Goal: Task Accomplishment & Management: Manage account settings

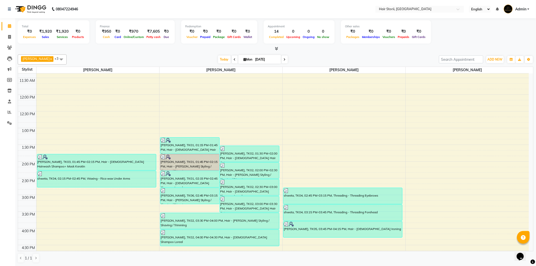
scroll to position [254, 0]
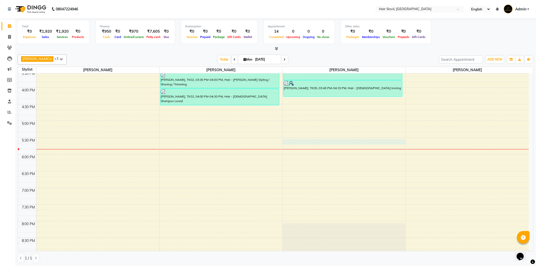
click at [315, 142] on div "8:00 AM 8:30 AM 9:00 AM 9:30 AM 10:00 AM 10:30 AM 11:00 AM 11:30 AM 12:00 PM 12…" at bounding box center [273, 87] width 511 height 535
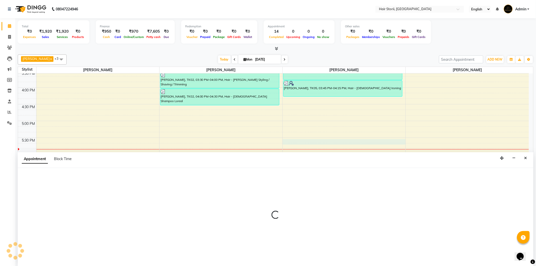
scroll to position [0, 0]
select select "51424"
select select "1050"
select select "tentative"
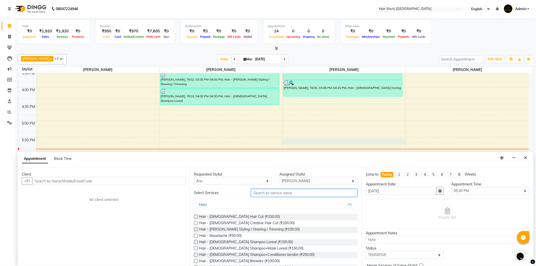
click at [260, 191] on input "text" at bounding box center [304, 193] width 106 height 8
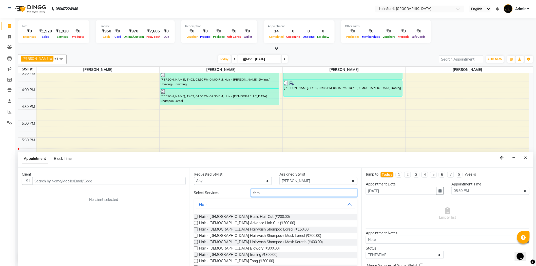
type input "fem"
click at [196, 217] on label at bounding box center [196, 217] width 4 height 4
click at [196, 217] on input "checkbox" at bounding box center [195, 217] width 3 height 3
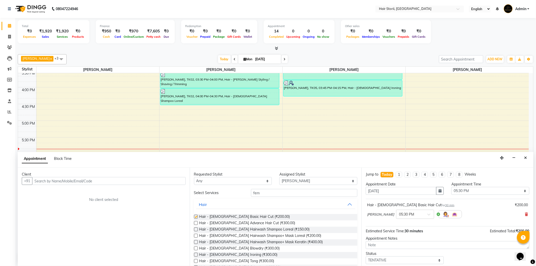
checkbox input "false"
click at [148, 179] on input "text" at bounding box center [109, 181] width 154 height 8
click at [158, 183] on input "text" at bounding box center [109, 181] width 154 height 8
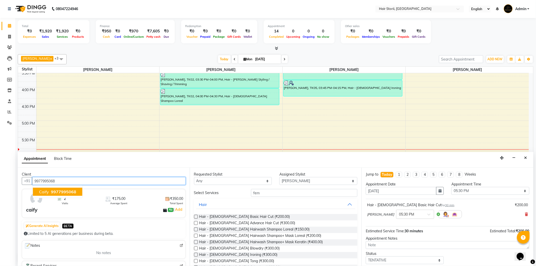
drag, startPoint x: 61, startPoint y: 191, endPoint x: 79, endPoint y: 190, distance: 17.2
click at [62, 190] on span "9977995068" at bounding box center [63, 191] width 25 height 5
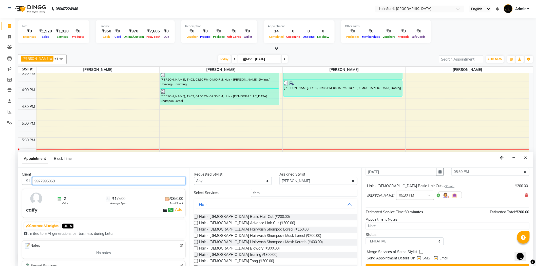
scroll to position [30, 0]
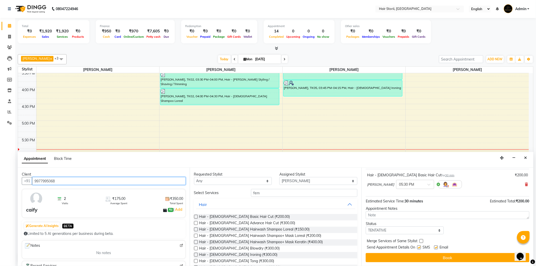
type input "9977995068"
click at [437, 247] on label at bounding box center [437, 248] width 4 height 4
click at [437, 247] on input "checkbox" at bounding box center [436, 247] width 3 height 3
checkbox input "false"
click at [418, 247] on label at bounding box center [420, 248] width 4 height 4
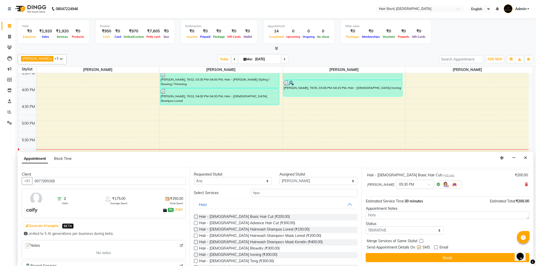
click at [418, 247] on input "checkbox" at bounding box center [419, 247] width 3 height 3
checkbox input "false"
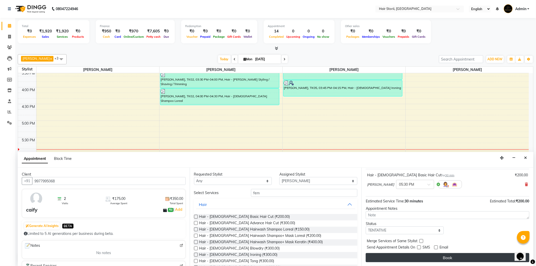
click at [416, 257] on button "Book" at bounding box center [448, 257] width 164 height 9
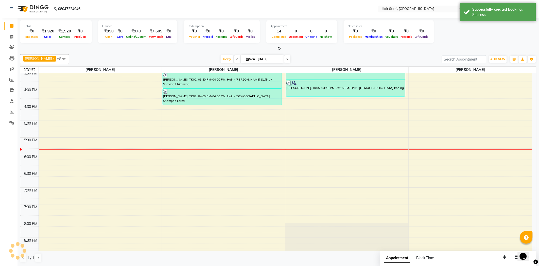
scroll to position [0, 0]
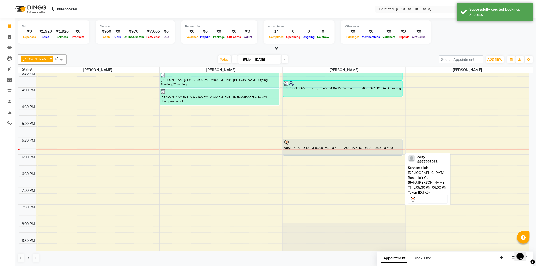
click at [349, 145] on div at bounding box center [343, 143] width 118 height 6
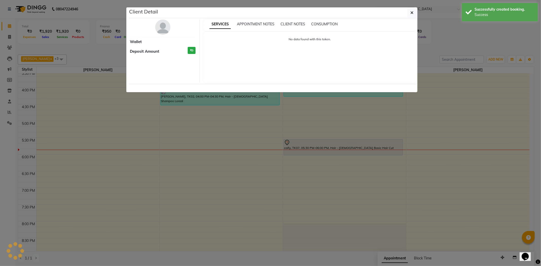
select select "7"
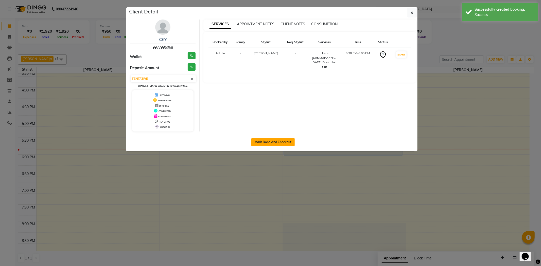
click at [283, 140] on button "Mark Done And Checkout" at bounding box center [272, 142] width 43 height 8
select select "service"
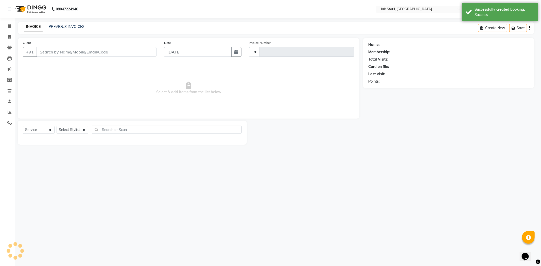
type input "1969"
select select "6638"
type input "9977995068"
select select "51424"
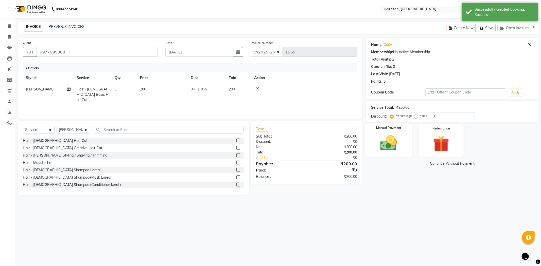
click at [401, 134] on img at bounding box center [388, 143] width 27 height 19
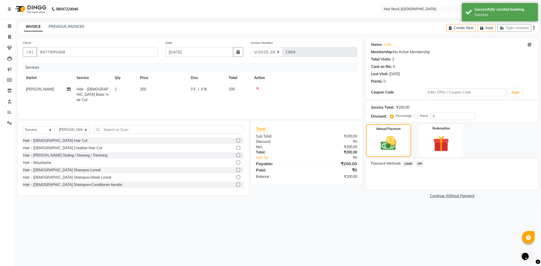
drag, startPoint x: 420, startPoint y: 164, endPoint x: 421, endPoint y: 168, distance: 3.6
click at [421, 166] on span "UPI" at bounding box center [420, 164] width 8 height 6
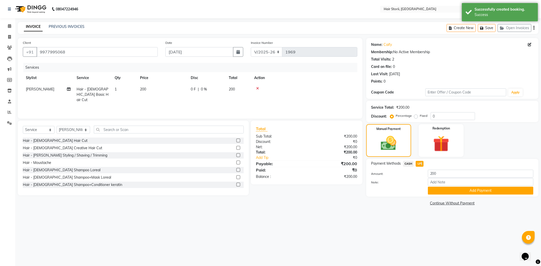
drag, startPoint x: 433, startPoint y: 188, endPoint x: 431, endPoint y: 191, distance: 3.4
click at [433, 188] on button "Add Payment" at bounding box center [480, 191] width 105 height 8
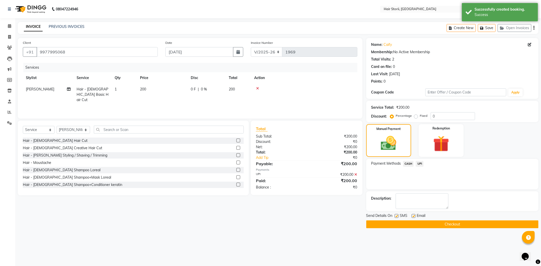
drag, startPoint x: 412, startPoint y: 215, endPoint x: 397, endPoint y: 216, distance: 15.0
click at [412, 216] on label at bounding box center [413, 216] width 4 height 4
click at [412, 216] on input "checkbox" at bounding box center [412, 216] width 3 height 3
checkbox input "false"
drag, startPoint x: 394, startPoint y: 215, endPoint x: 393, endPoint y: 221, distance: 6.1
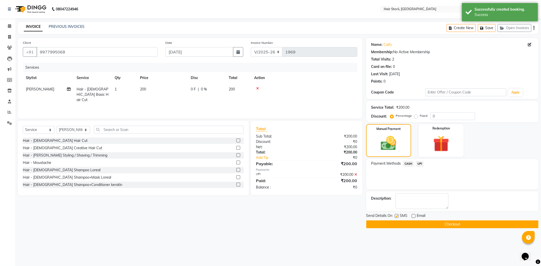
click at [393, 221] on div "Send Details On SMS Email Checkout" at bounding box center [452, 220] width 172 height 15
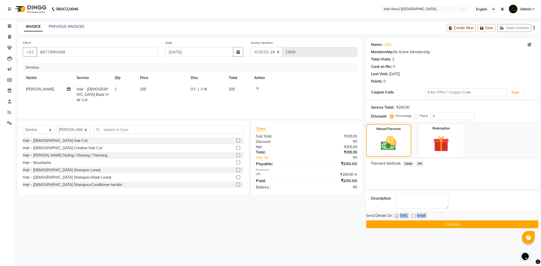
drag, startPoint x: 395, startPoint y: 216, endPoint x: 394, endPoint y: 220, distance: 4.0
click at [395, 216] on label at bounding box center [396, 216] width 4 height 4
click at [395, 216] on input "checkbox" at bounding box center [395, 216] width 3 height 3
checkbox input "false"
click at [392, 223] on button "Checkout" at bounding box center [452, 225] width 172 height 8
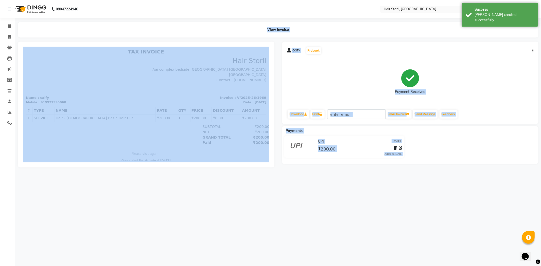
click at [375, 183] on div "08047224946 Select Location × Hair Storii, Parasiya Road English ENGLISH Españo…" at bounding box center [270, 133] width 541 height 266
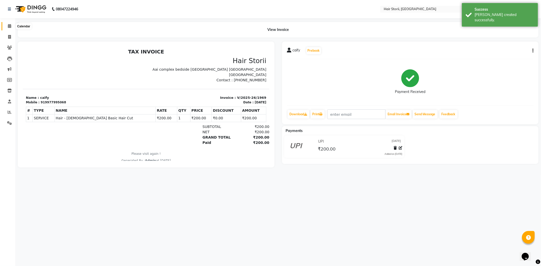
click at [8, 27] on icon at bounding box center [9, 26] width 3 height 4
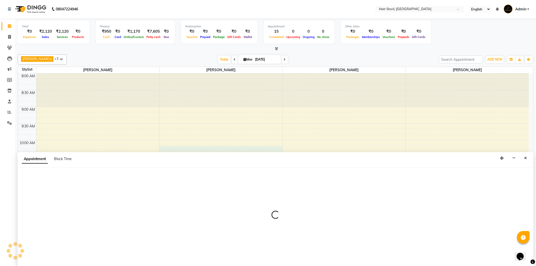
scroll to position [0, 0]
select select "51423"
select select "tentative"
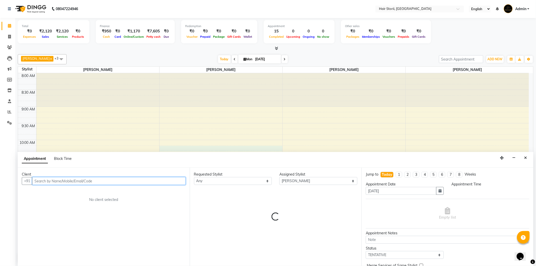
select select "615"
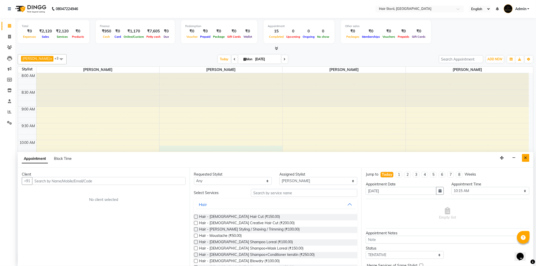
click at [528, 156] on button "Close" at bounding box center [525, 158] width 7 height 8
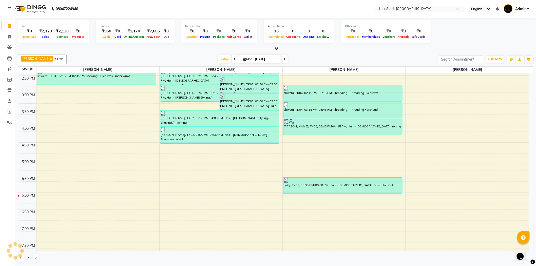
scroll to position [225, 0]
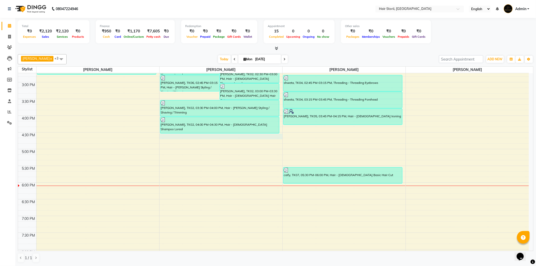
click at [177, 137] on div "8:00 AM 8:30 AM 9:00 AM 9:30 AM 10:00 AM 10:30 AM 11:00 AM 11:30 AM 12:00 PM 12…" at bounding box center [273, 115] width 511 height 535
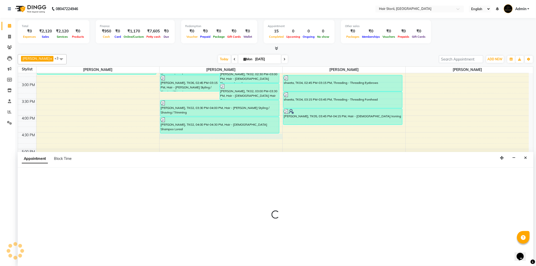
select select "51423"
select select "tentative"
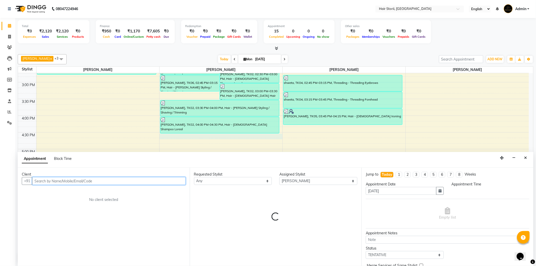
select select "990"
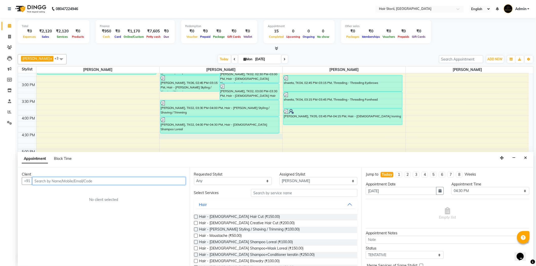
click at [160, 179] on input "text" at bounding box center [109, 181] width 154 height 8
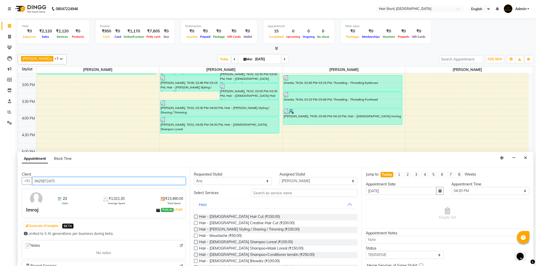
type input "9425872470"
click at [196, 229] on label at bounding box center [196, 230] width 4 height 4
click at [196, 229] on input "checkbox" at bounding box center [195, 229] width 3 height 3
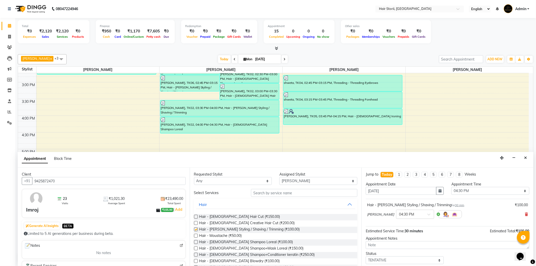
checkbox input "false"
click at [294, 191] on input "text" at bounding box center [304, 193] width 106 height 8
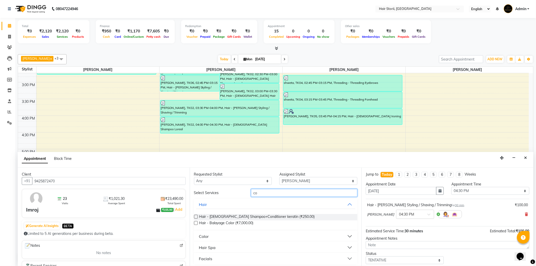
type input "co"
click at [207, 235] on div "Color" at bounding box center [204, 236] width 10 height 6
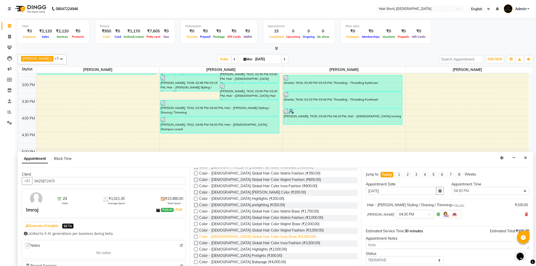
scroll to position [84, 0]
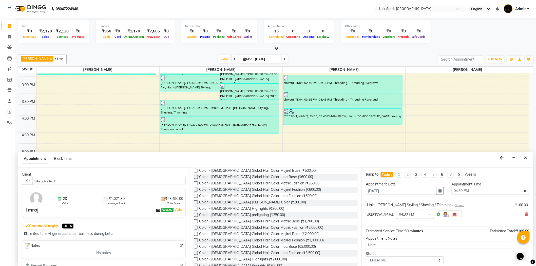
click at [195, 202] on label at bounding box center [196, 203] width 4 height 4
click at [195, 202] on input "checkbox" at bounding box center [195, 202] width 3 height 3
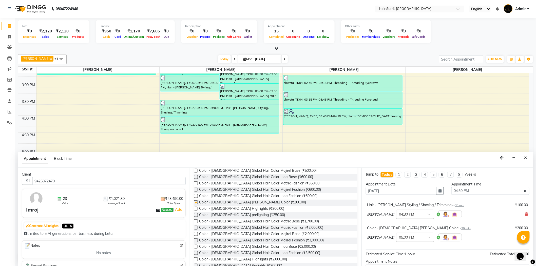
checkbox input "false"
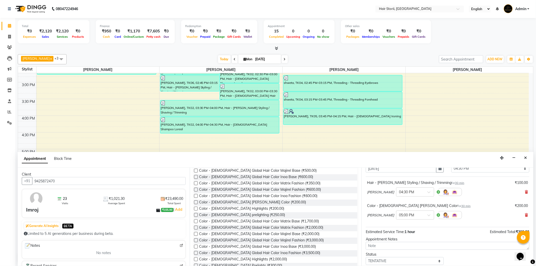
scroll to position [53, 0]
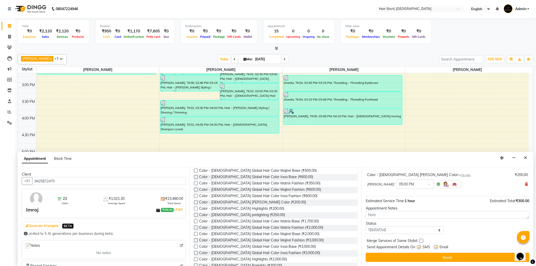
click at [438, 247] on label at bounding box center [437, 247] width 4 height 4
click at [438, 247] on input "checkbox" at bounding box center [436, 247] width 3 height 3
checkbox input "false"
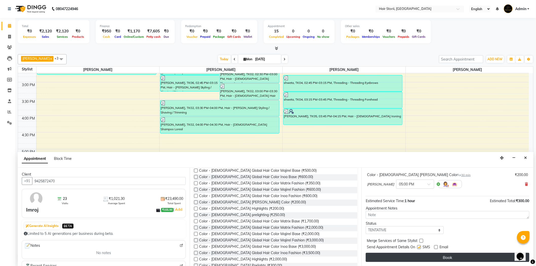
drag, startPoint x: 420, startPoint y: 247, endPoint x: 421, endPoint y: 261, distance: 14.5
click at [420, 247] on label at bounding box center [420, 247] width 4 height 4
click at [420, 247] on input "checkbox" at bounding box center [419, 247] width 3 height 3
checkbox input "false"
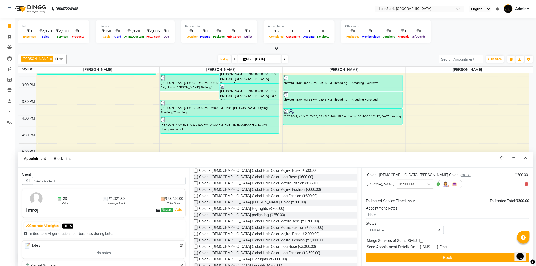
click at [422, 260] on button "Book" at bounding box center [448, 257] width 164 height 9
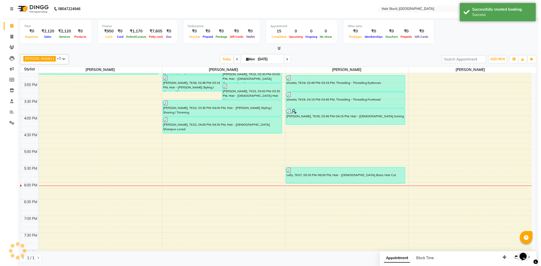
scroll to position [0, 0]
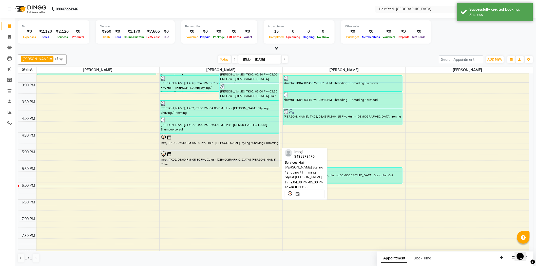
click at [216, 146] on div "Imroj, TK08, 04:30 PM-05:00 PM, Hair - [PERSON_NAME] Styling / Shaving / Trimmi…" at bounding box center [219, 142] width 119 height 16
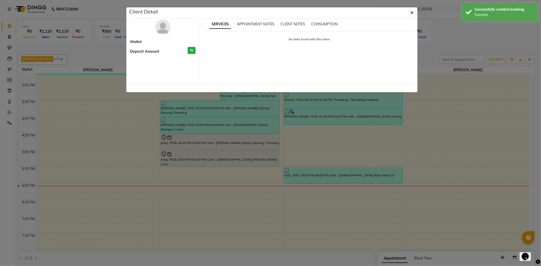
select select "7"
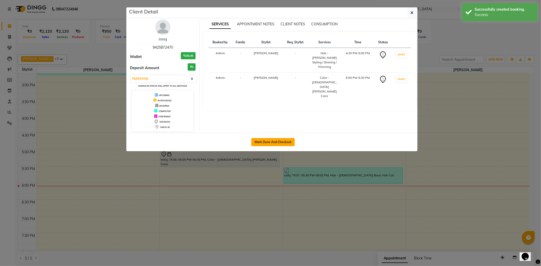
click at [270, 142] on button "Mark Done And Checkout" at bounding box center [272, 142] width 43 height 8
select select "service"
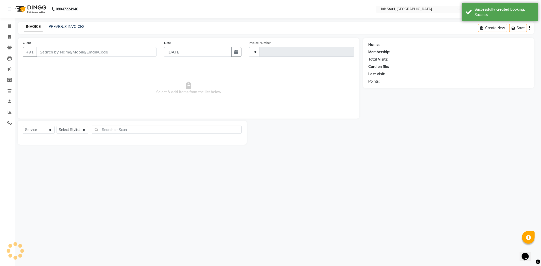
type input "1970"
select select "6638"
type input "9425872470"
select select "51423"
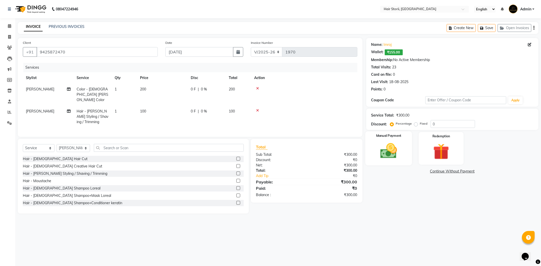
click at [386, 144] on img at bounding box center [388, 150] width 27 height 19
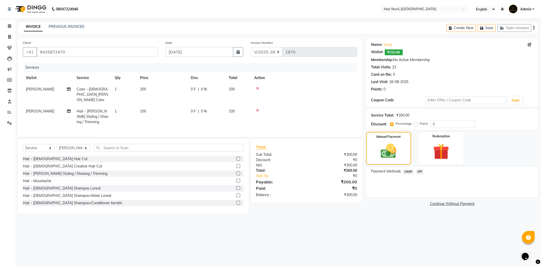
click at [419, 172] on span "UPI" at bounding box center [420, 172] width 8 height 6
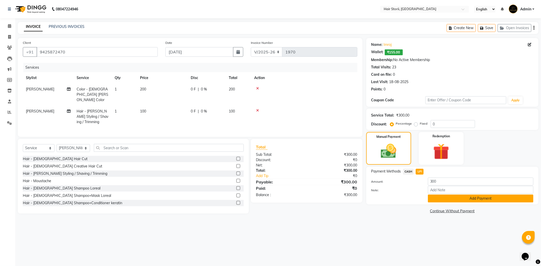
click at [488, 201] on button "Add Payment" at bounding box center [480, 199] width 105 height 8
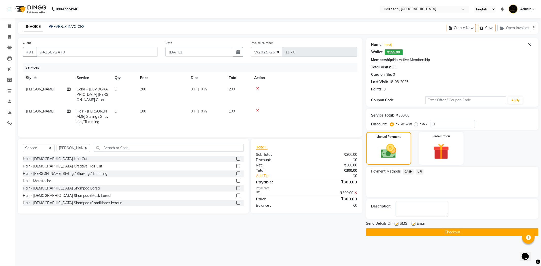
drag, startPoint x: 414, startPoint y: 223, endPoint x: 408, endPoint y: 226, distance: 6.1
click at [412, 223] on label at bounding box center [413, 224] width 4 height 4
click at [412, 223] on input "checkbox" at bounding box center [412, 224] width 3 height 3
checkbox input "false"
click at [398, 225] on label at bounding box center [396, 224] width 4 height 4
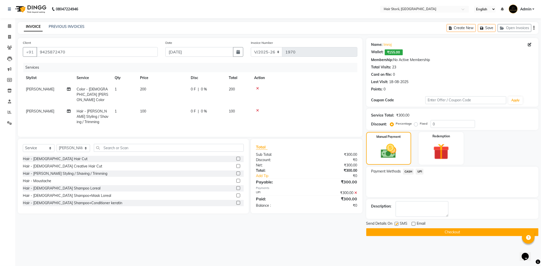
click at [398, 225] on input "checkbox" at bounding box center [395, 224] width 3 height 3
checkbox input "false"
click at [438, 228] on button "Checkout" at bounding box center [452, 232] width 172 height 8
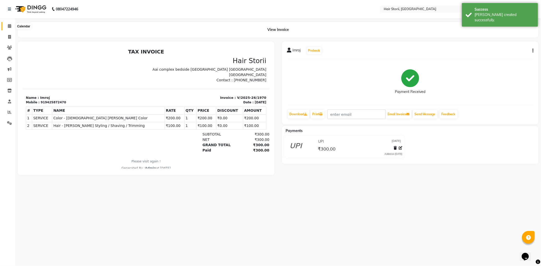
click at [9, 24] on span at bounding box center [9, 26] width 9 height 6
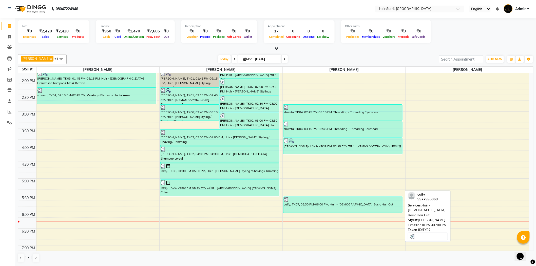
scroll to position [225, 0]
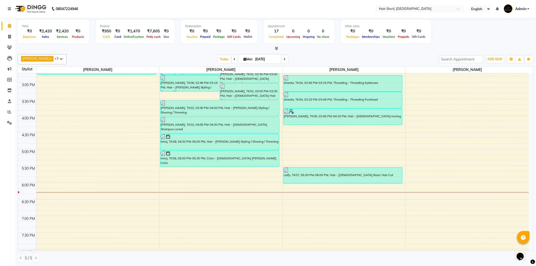
click at [365, 186] on div "8:00 AM 8:30 AM 9:00 AM 9:30 AM 10:00 AM 10:30 AM 11:00 AM 11:30 AM 12:00 PM 12…" at bounding box center [273, 115] width 511 height 535
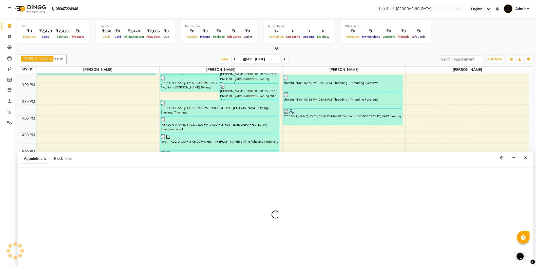
select select "51424"
select select "1080"
select select "tentative"
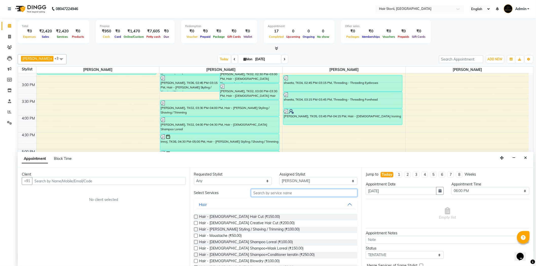
click at [262, 192] on input "text" at bounding box center [304, 193] width 106 height 8
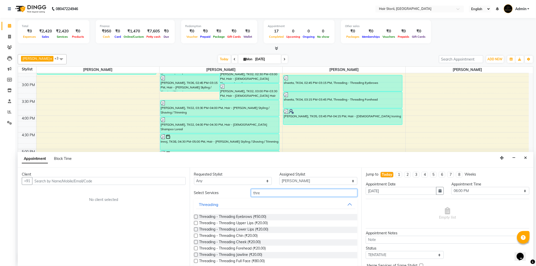
type input "thre"
click at [195, 216] on label at bounding box center [196, 217] width 4 height 4
click at [195, 216] on input "checkbox" at bounding box center [195, 217] width 3 height 3
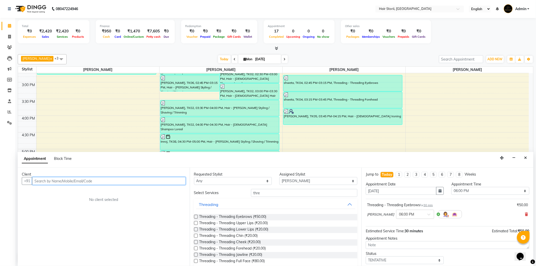
checkbox input "false"
click at [163, 181] on input "text" at bounding box center [109, 181] width 154 height 8
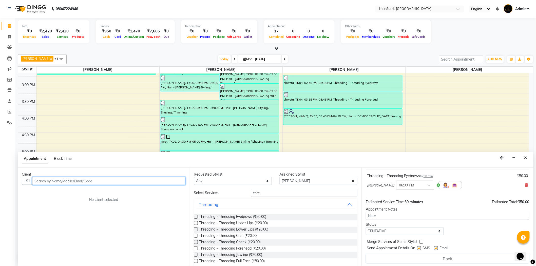
scroll to position [31, 0]
click at [437, 247] on label at bounding box center [437, 247] width 4 height 4
click at [437, 247] on input "checkbox" at bounding box center [436, 247] width 3 height 3
checkbox input "false"
click at [419, 247] on label at bounding box center [420, 247] width 4 height 4
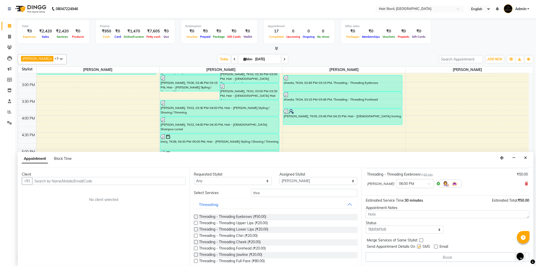
click at [419, 247] on input "checkbox" at bounding box center [419, 247] width 3 height 3
checkbox input "false"
click at [180, 178] on input "text" at bounding box center [109, 181] width 154 height 8
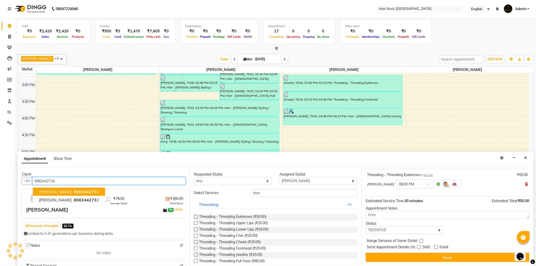
scroll to position [30, 0]
click at [76, 187] on ngb-typeahead-window "[PERSON_NAME] 8982442734" at bounding box center [69, 192] width 73 height 13
click at [77, 191] on button "[PERSON_NAME] 8982442734" at bounding box center [69, 192] width 72 height 8
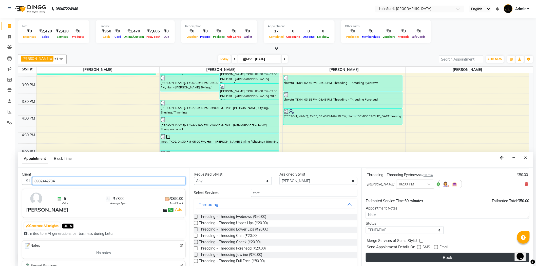
type input "8982442734"
click at [421, 255] on button "Book" at bounding box center [448, 257] width 164 height 9
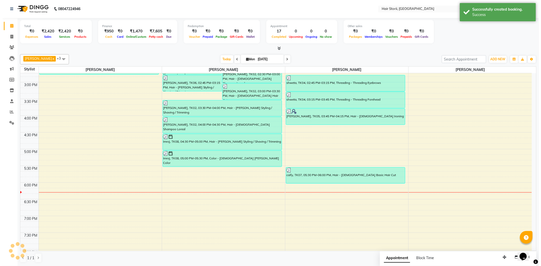
scroll to position [0, 0]
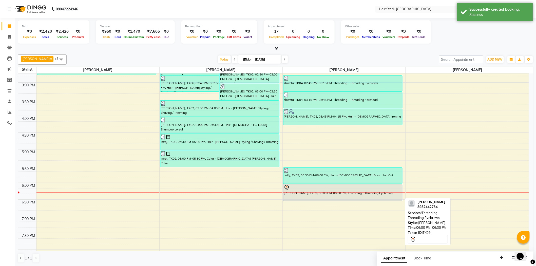
click at [358, 190] on div at bounding box center [343, 188] width 118 height 6
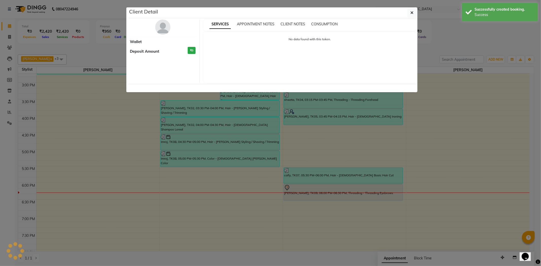
select select "7"
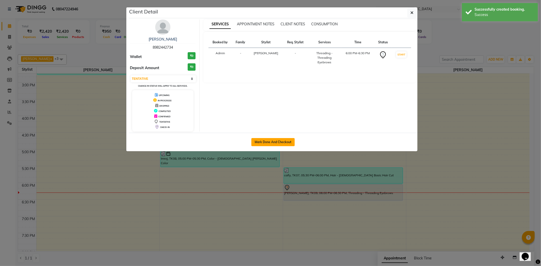
click at [278, 140] on button "Mark Done And Checkout" at bounding box center [272, 142] width 43 height 8
select select "service"
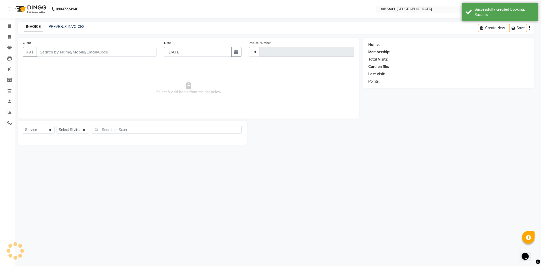
type input "1971"
select select "6638"
type input "8982442734"
select select "51424"
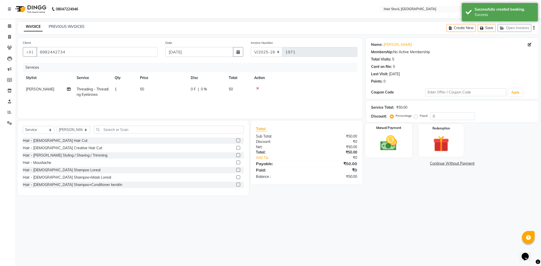
click at [391, 147] on img at bounding box center [388, 143] width 27 height 19
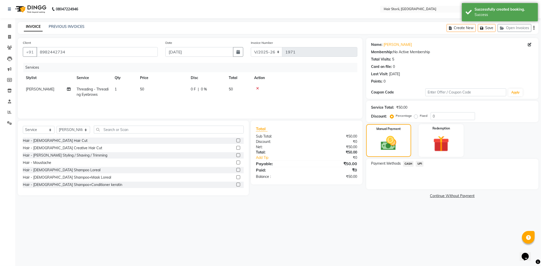
drag, startPoint x: 419, startPoint y: 164, endPoint x: 421, endPoint y: 168, distance: 5.0
click at [419, 164] on span "UPI" at bounding box center [420, 164] width 8 height 6
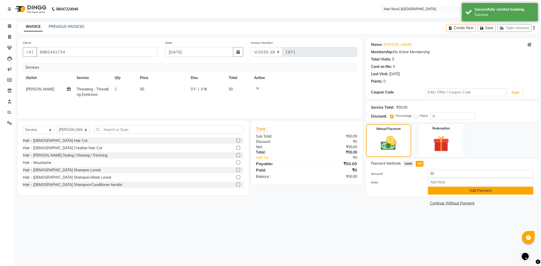
click at [439, 193] on button "Add Payment" at bounding box center [480, 191] width 105 height 8
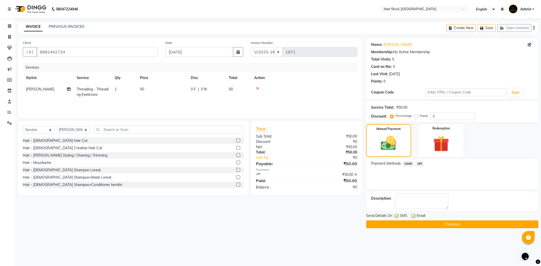
click at [413, 216] on label at bounding box center [413, 216] width 4 height 4
click at [413, 216] on input "checkbox" at bounding box center [412, 216] width 3 height 3
checkbox input "false"
drag, startPoint x: 397, startPoint y: 216, endPoint x: 396, endPoint y: 221, distance: 4.1
click at [397, 219] on div at bounding box center [395, 216] width 3 height 5
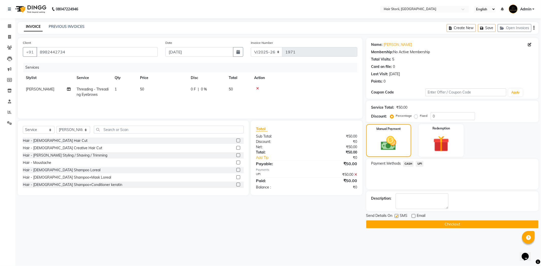
click at [396, 215] on label at bounding box center [396, 216] width 4 height 4
click at [396, 215] on input "checkbox" at bounding box center [395, 216] width 3 height 3
checkbox input "false"
click at [395, 227] on button "Checkout" at bounding box center [452, 225] width 172 height 8
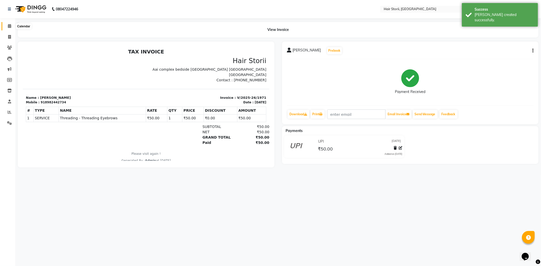
click at [8, 27] on icon at bounding box center [9, 26] width 3 height 4
